Goal: Transaction & Acquisition: Download file/media

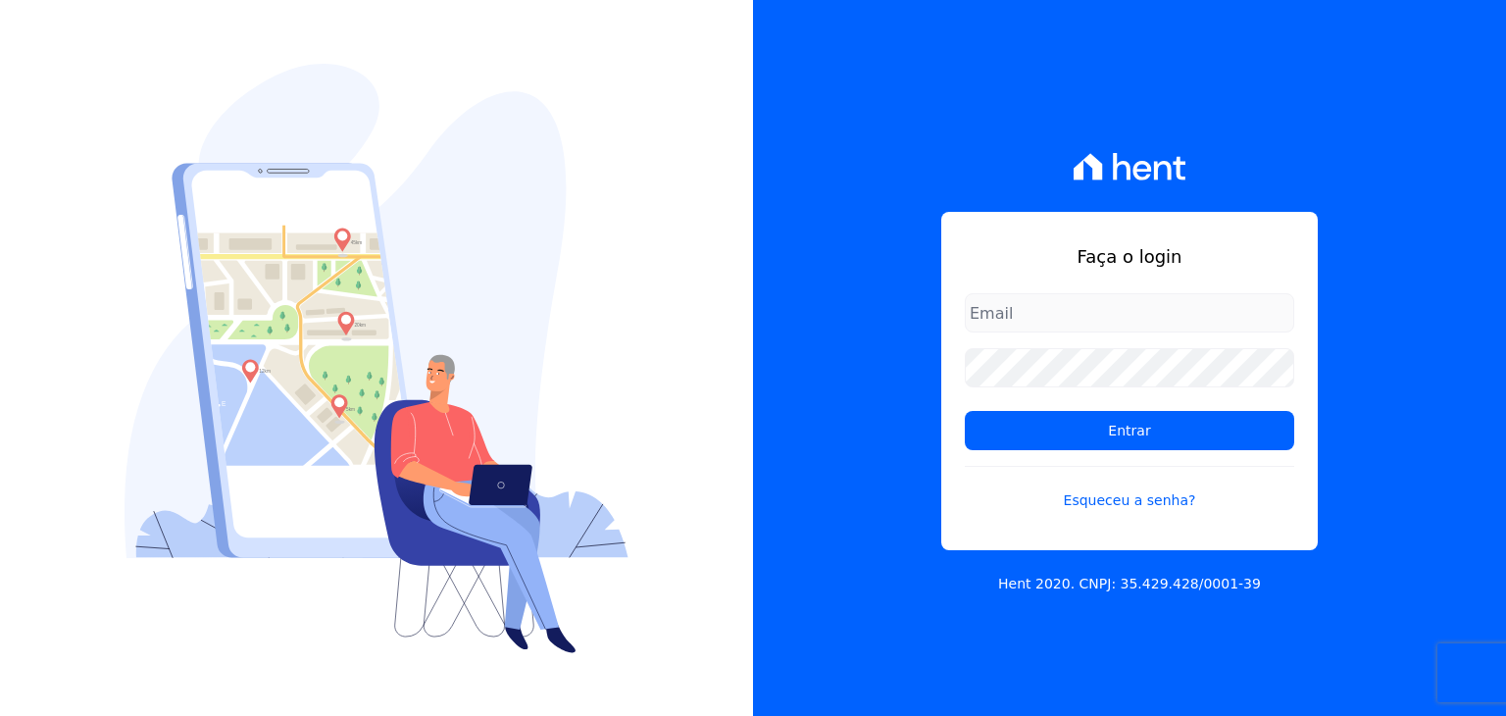
click at [1000, 304] on input "email" at bounding box center [1129, 312] width 329 height 39
type input "[PERSON_NAME][EMAIL_ADDRESS][PERSON_NAME][DOMAIN_NAME]"
drag, startPoint x: 1172, startPoint y: 437, endPoint x: 1154, endPoint y: 452, distance: 23.7
click at [1172, 438] on input "Entrar" at bounding box center [1129, 430] width 329 height 39
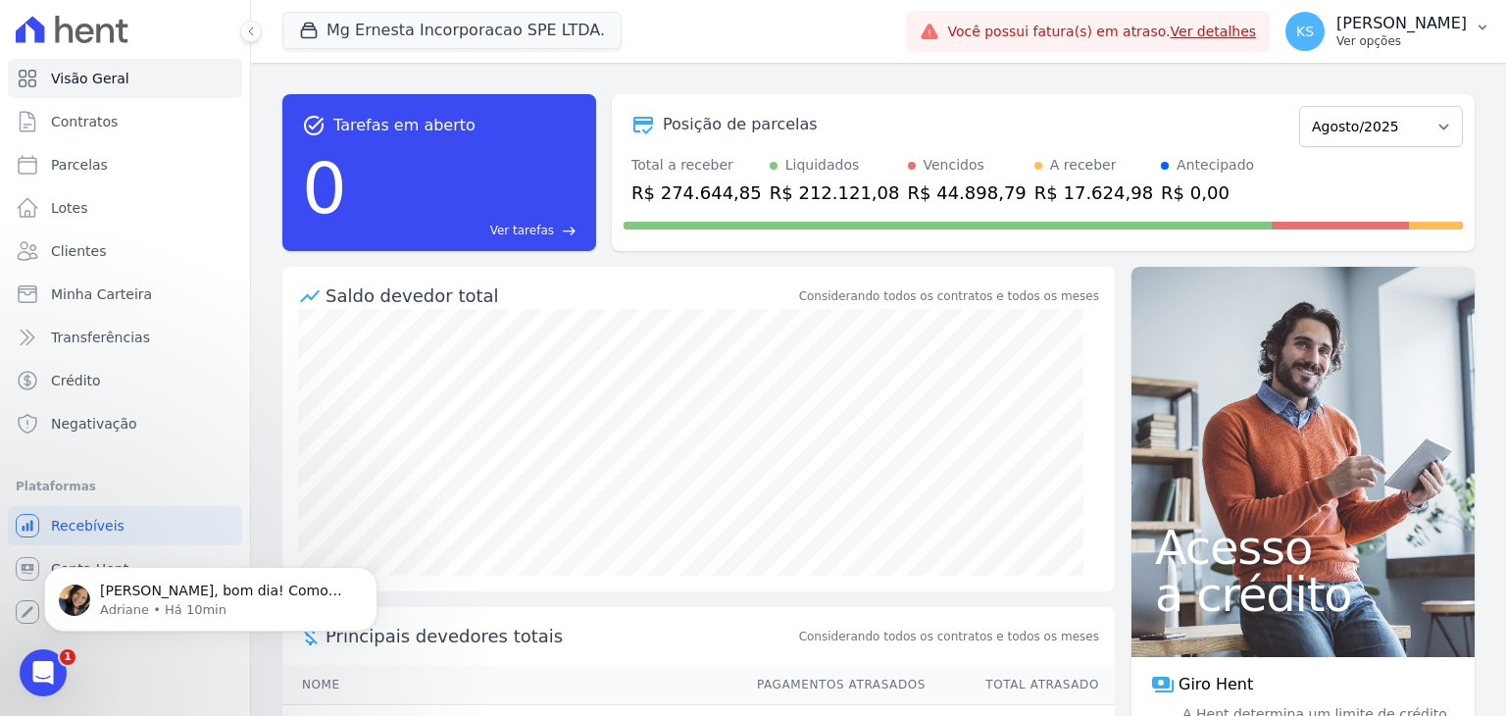
click at [1430, 25] on p "[PERSON_NAME]" at bounding box center [1401, 24] width 130 height 20
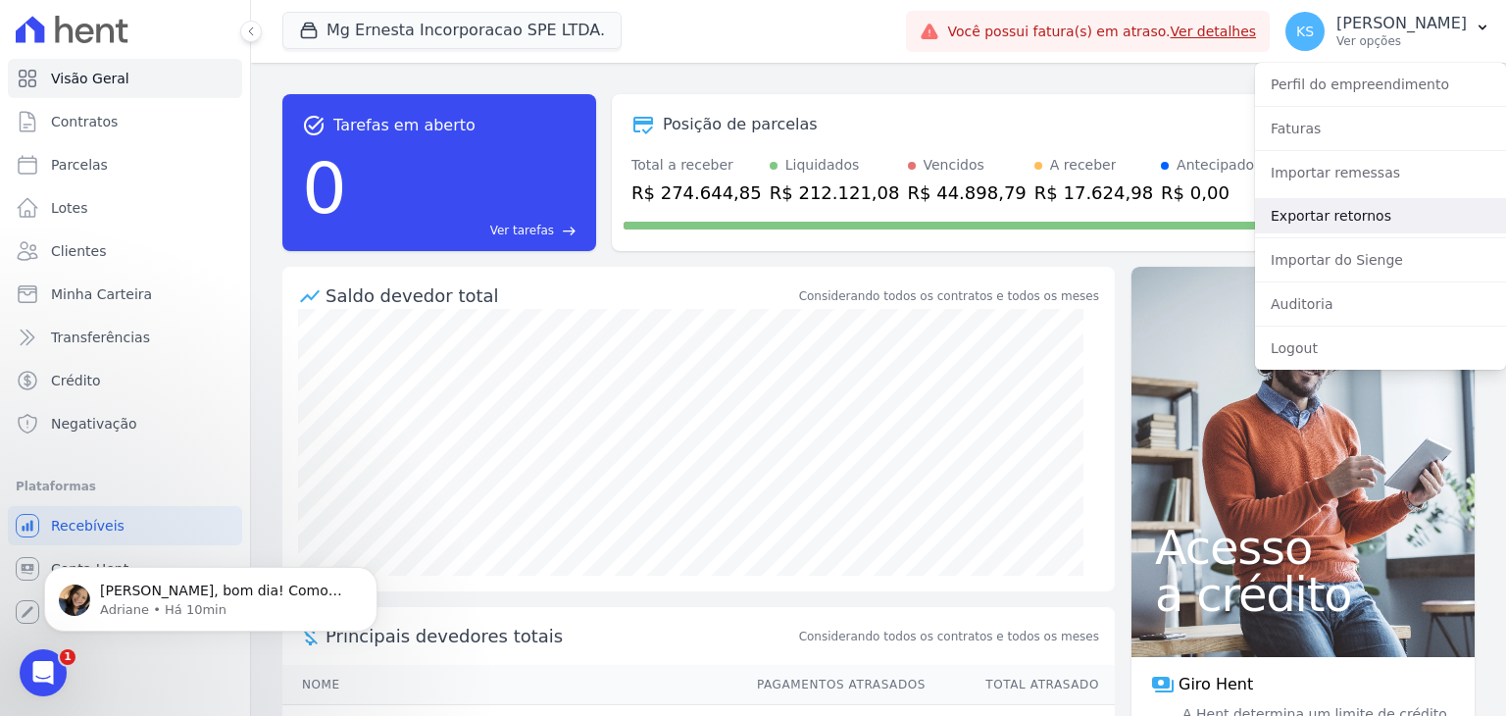
click at [1351, 227] on link "Exportar retornos" at bounding box center [1380, 215] width 251 height 35
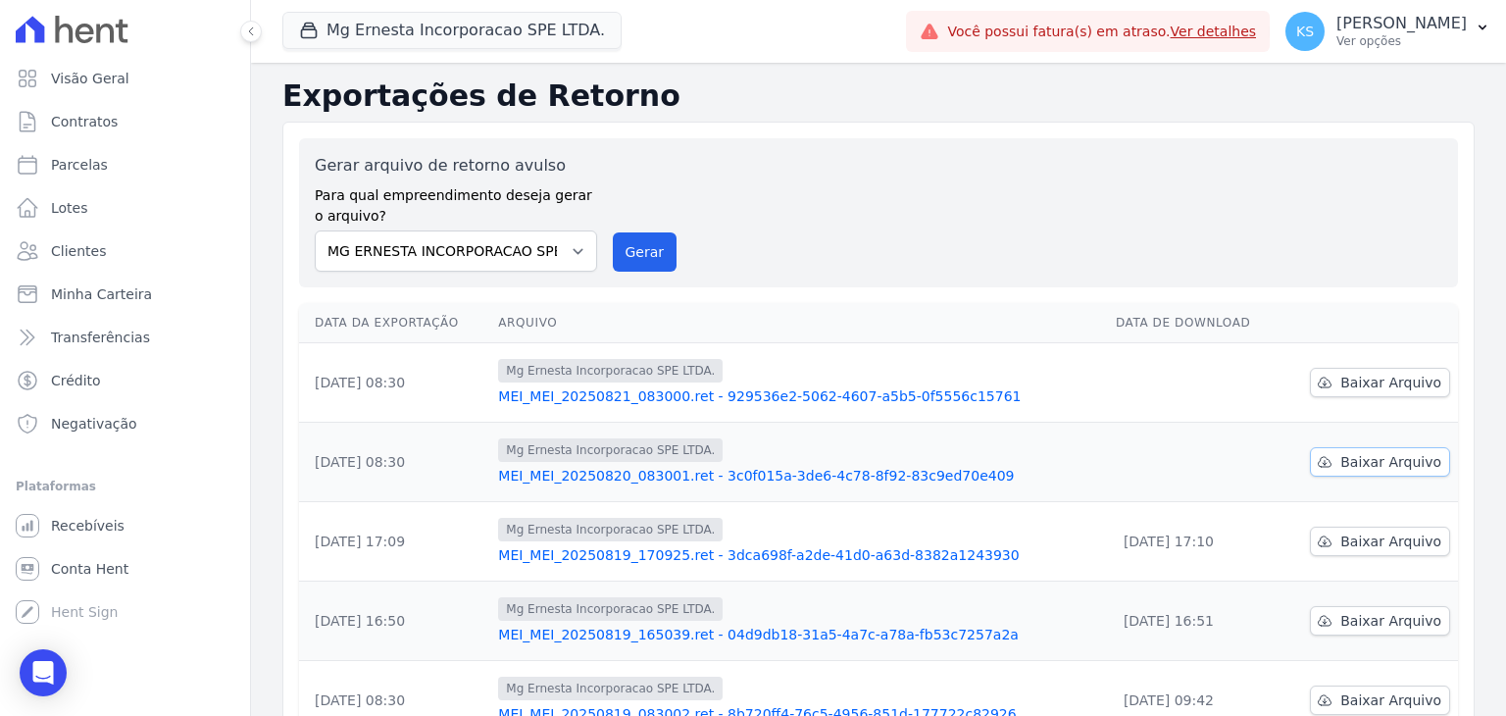
click at [1381, 463] on span "Baixar Arquivo" at bounding box center [1390, 462] width 101 height 20
click at [1351, 378] on span "Baixar Arquivo" at bounding box center [1390, 383] width 101 height 20
click at [1416, 28] on p "[PERSON_NAME]" at bounding box center [1401, 24] width 130 height 20
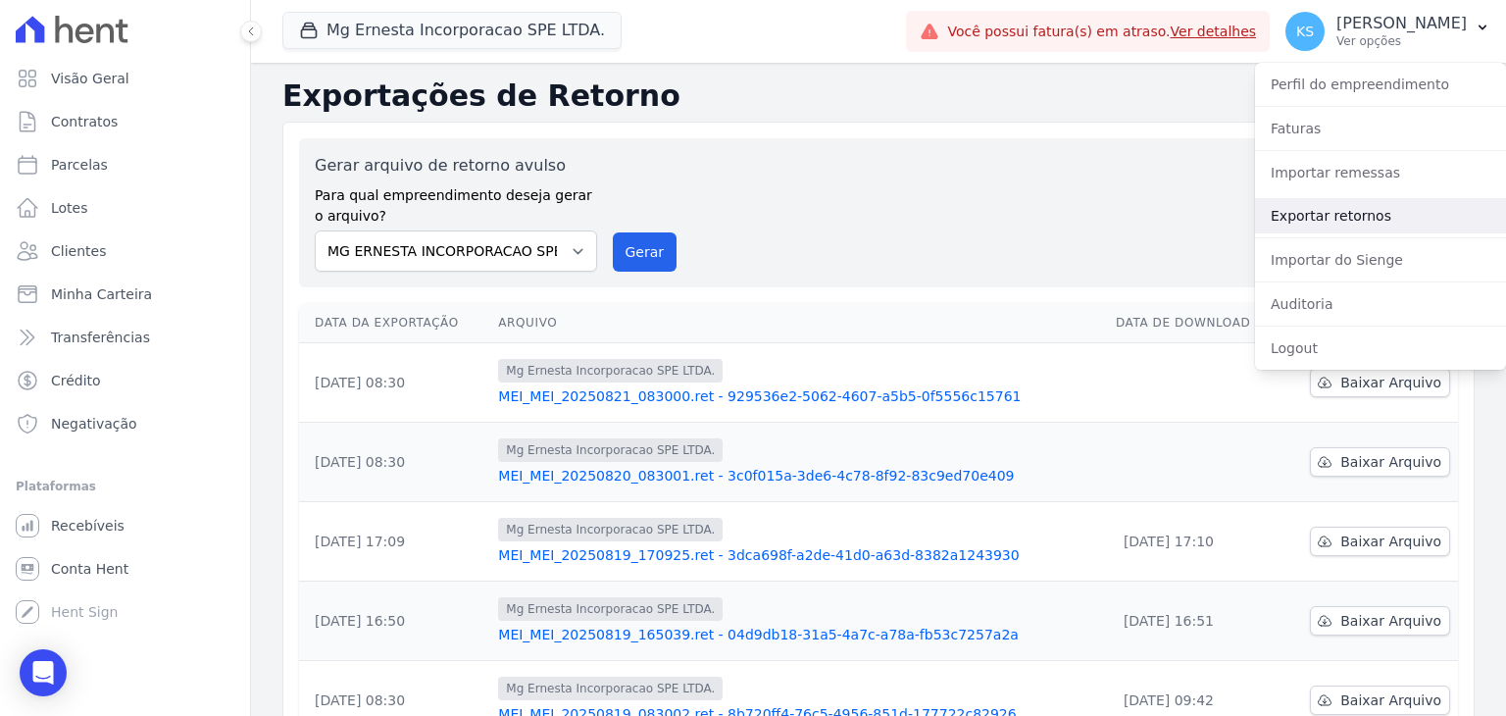
drag, startPoint x: 1343, startPoint y: 216, endPoint x: 1161, endPoint y: 315, distance: 207.5
click at [1343, 217] on link "Exportar retornos" at bounding box center [1380, 215] width 251 height 35
